Goal: Information Seeking & Learning: Learn about a topic

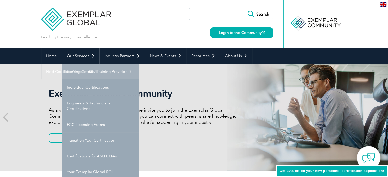
click at [87, 72] on link "Getting Certified" at bounding box center [100, 72] width 77 height 16
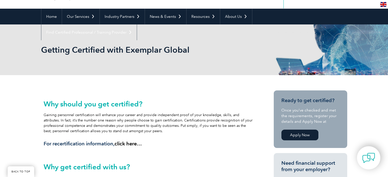
scroll to position [20, 0]
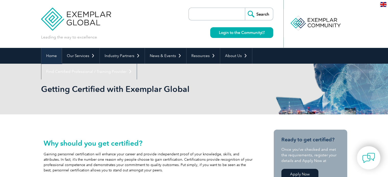
click at [53, 56] on link "Home" at bounding box center [51, 56] width 20 height 16
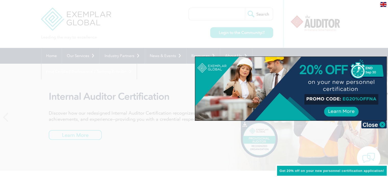
click at [377, 124] on img at bounding box center [375, 125] width 26 height 8
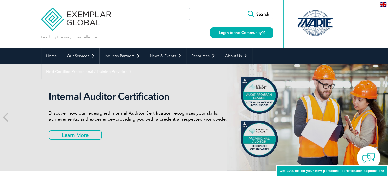
click at [82, 96] on h2 "Internal Auditor Certification" at bounding box center [144, 97] width 191 height 12
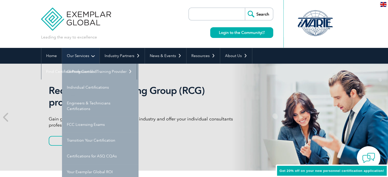
click at [93, 56] on link "Our Services" at bounding box center [81, 56] width 38 height 16
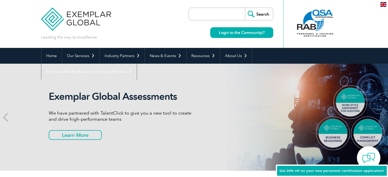
click at [206, 12] on input "search" at bounding box center [218, 14] width 54 height 12
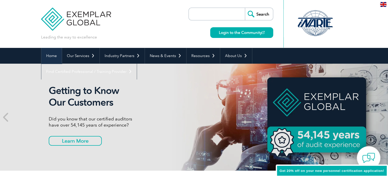
click at [54, 56] on link "Home" at bounding box center [51, 56] width 20 height 16
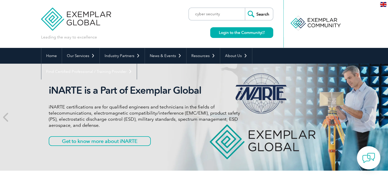
type input "cyber security"
click at [245, 8] on input "Search" at bounding box center [259, 14] width 28 height 12
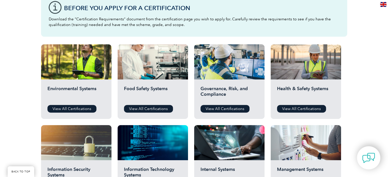
scroll to position [179, 0]
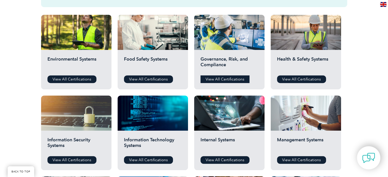
click at [233, 80] on link "View All Certifications" at bounding box center [225, 80] width 49 height 8
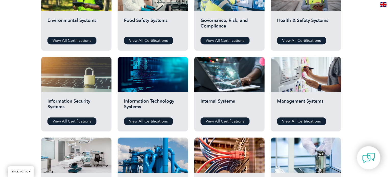
scroll to position [230, 0]
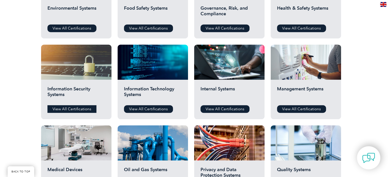
click at [79, 109] on link "View All Certifications" at bounding box center [71, 109] width 49 height 8
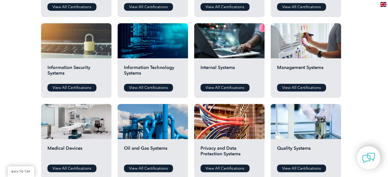
scroll to position [240, 0]
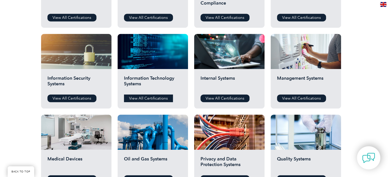
click at [144, 97] on link "View All Certifications" at bounding box center [148, 99] width 49 height 8
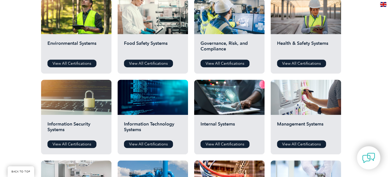
scroll to position [164, 0]
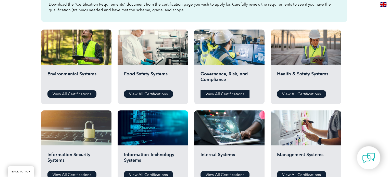
click at [238, 94] on link "View All Certifications" at bounding box center [225, 94] width 49 height 8
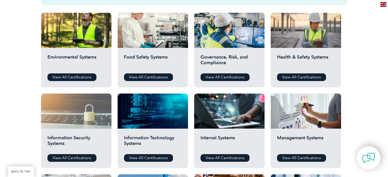
scroll to position [189, 0]
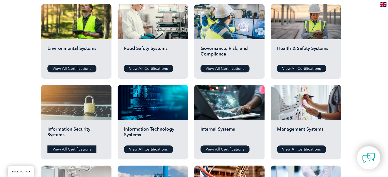
click at [80, 149] on link "View All Certifications" at bounding box center [71, 150] width 49 height 8
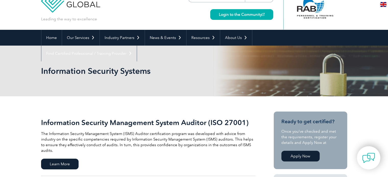
scroll to position [26, 0]
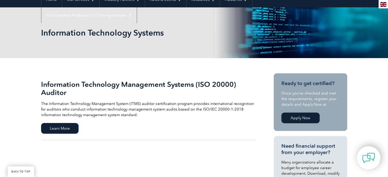
scroll to position [13, 0]
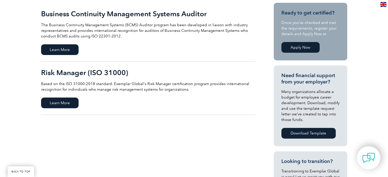
scroll to position [128, 0]
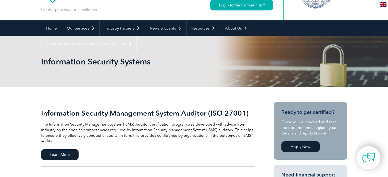
scroll to position [51, 0]
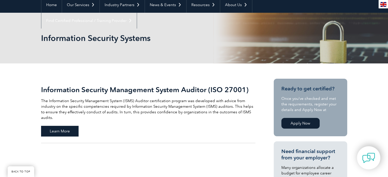
click at [59, 126] on span "Learn More" at bounding box center [60, 131] width 38 height 11
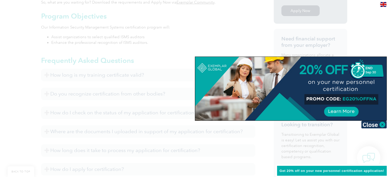
scroll to position [213, 0]
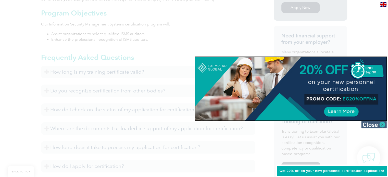
click at [368, 124] on img at bounding box center [375, 125] width 26 height 8
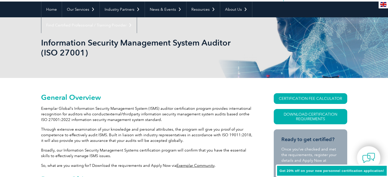
scroll to position [39, 0]
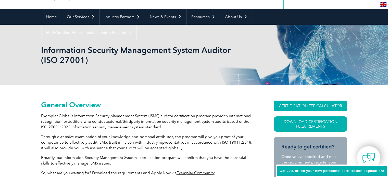
click at [293, 106] on link "CERTIFICATION FEE CALCULATOR" at bounding box center [311, 106] width 74 height 11
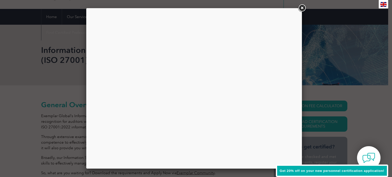
click at [301, 7] on link at bounding box center [301, 8] width 9 height 9
